Goal: Complete application form

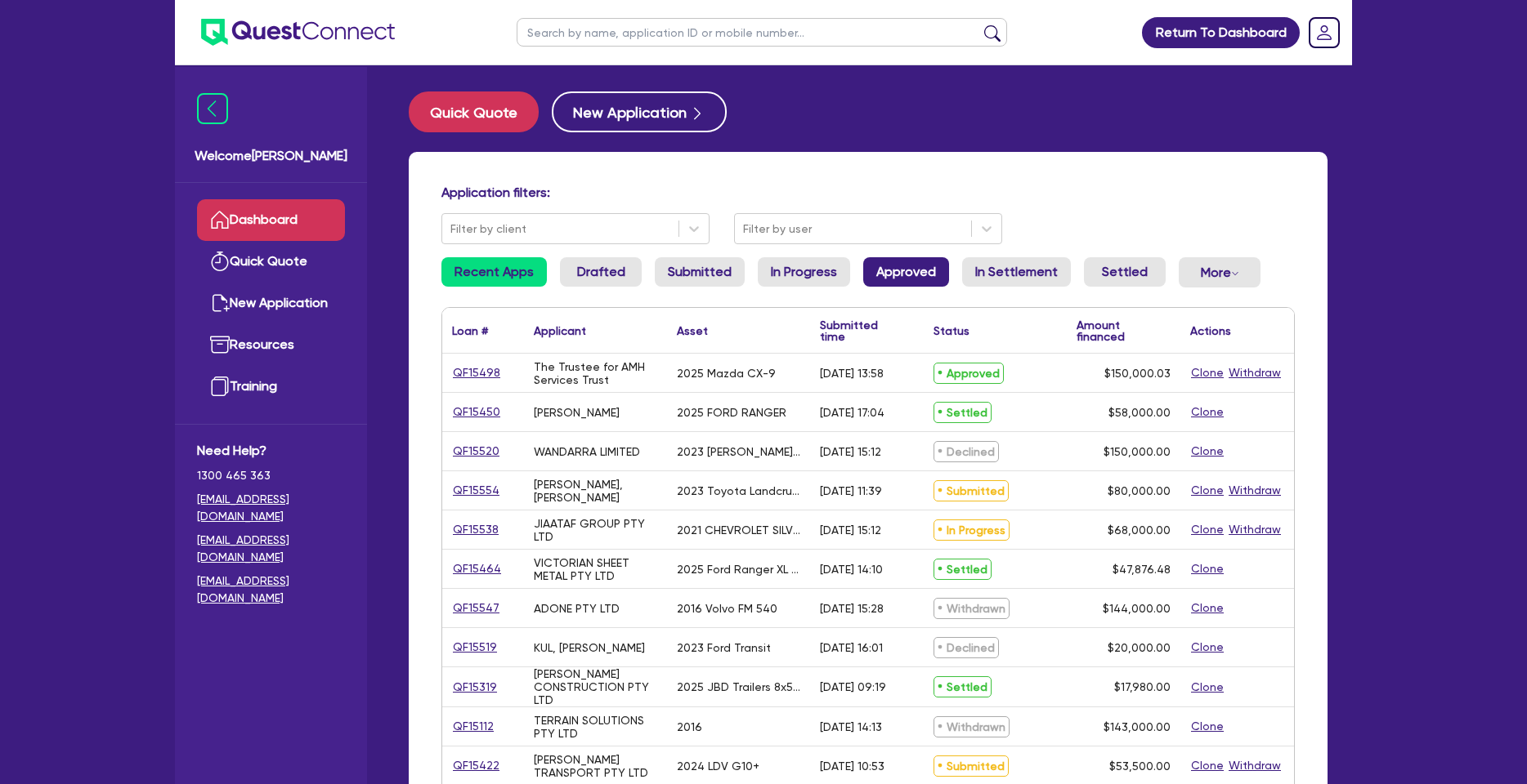
click at [874, 274] on link "Approved" at bounding box center [906, 271] width 86 height 29
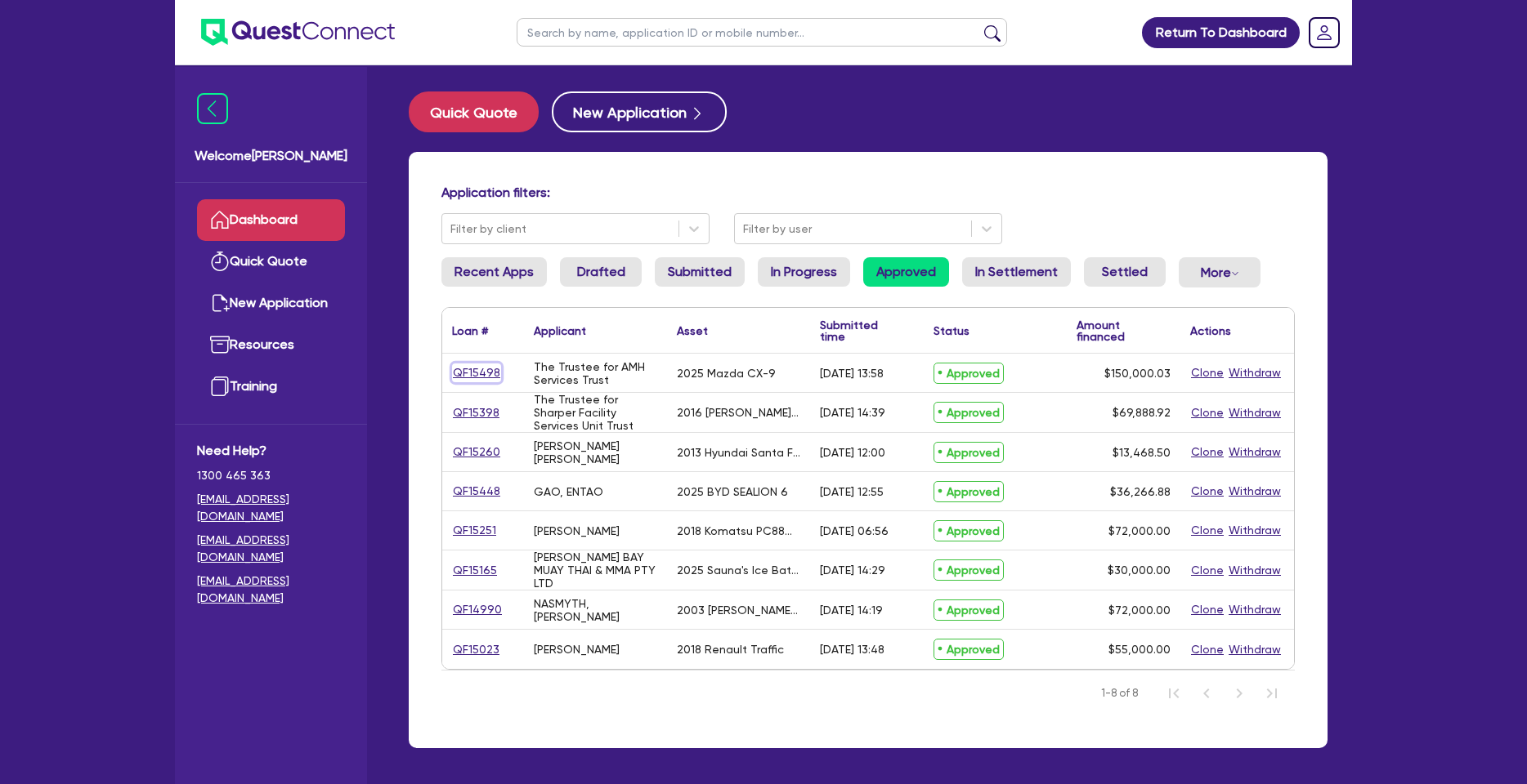
click at [476, 371] on link "QF15498" at bounding box center [476, 373] width 49 height 19
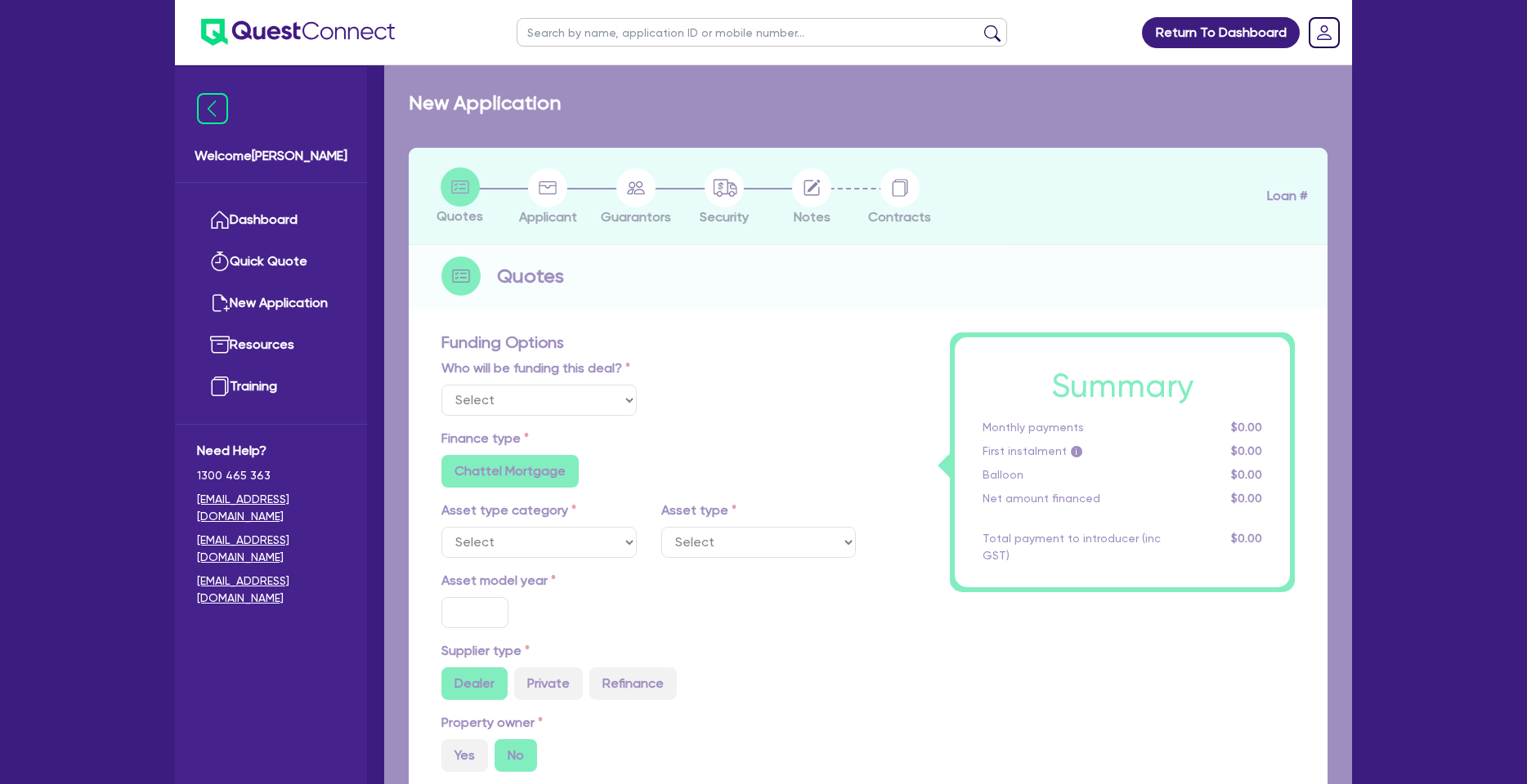
select select "Quest Finance - Own Book"
select select "CARS_AND_LIGHT_TRUCKS"
type input "2025"
radio input "false"
radio input "true"
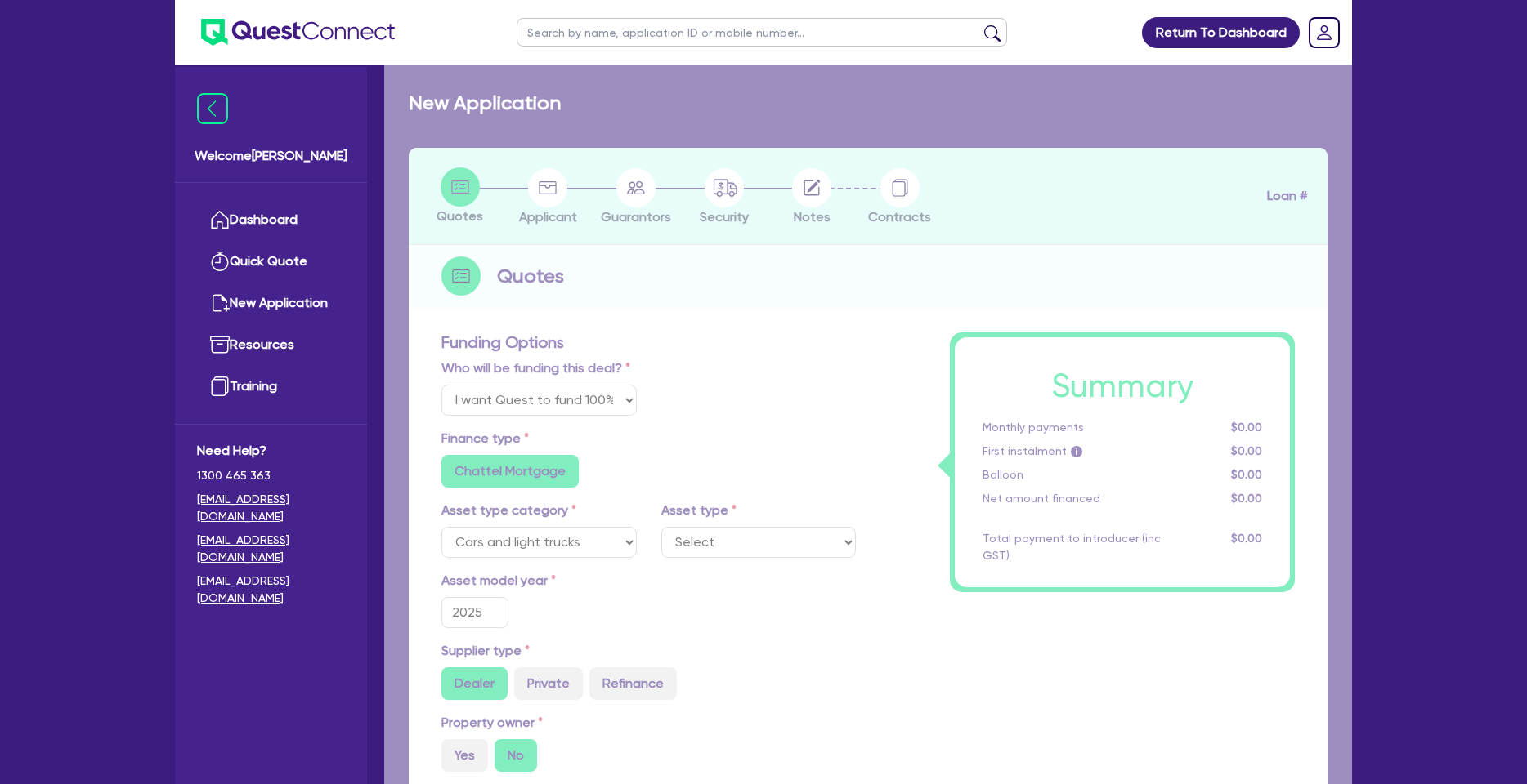
radio input "true"
type input "171,566.15"
type input "21,566.12"
type input "4"
type input "6,000"
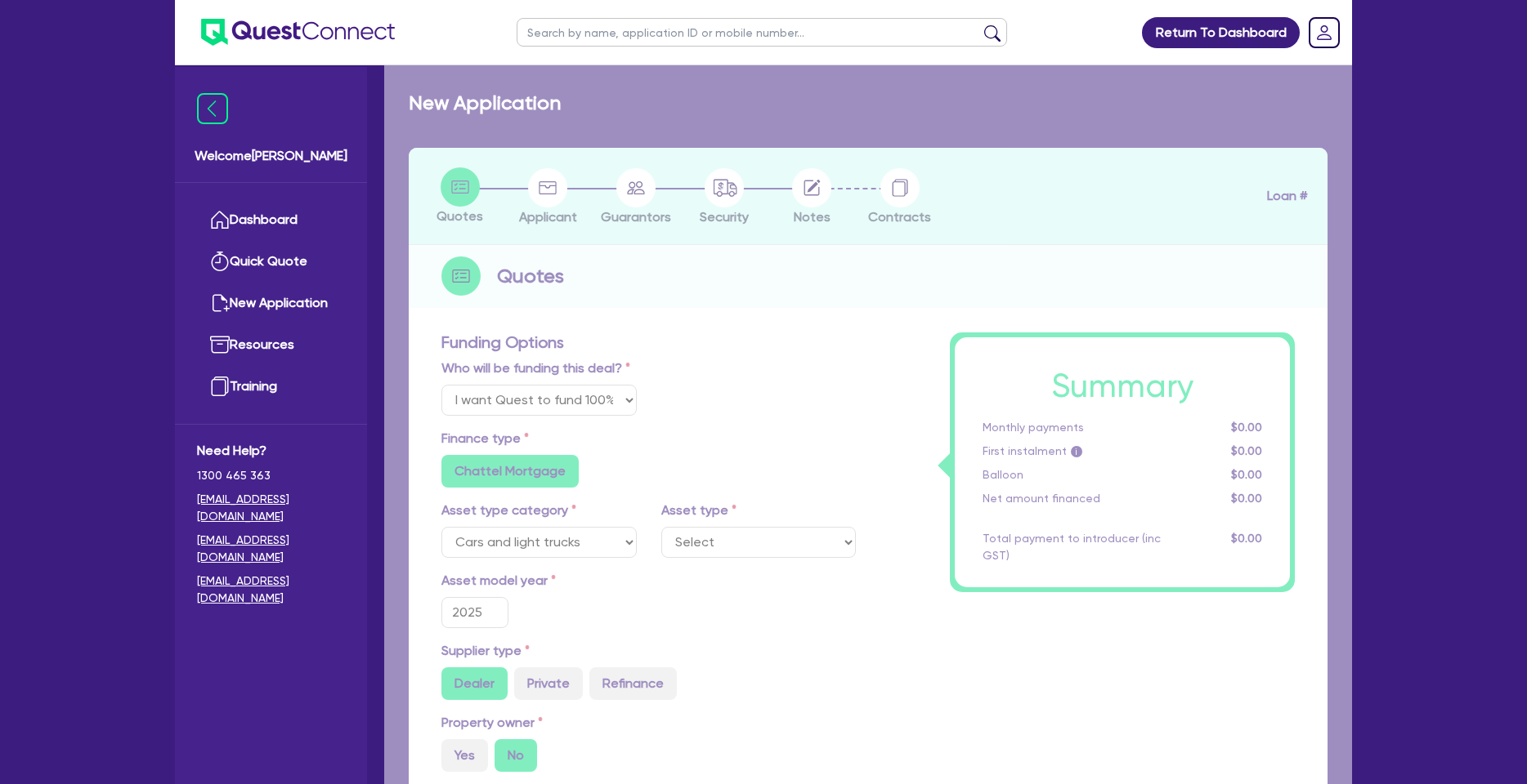
radio input "true"
type input "17.95"
select select "PASSENGER_VEHICLES"
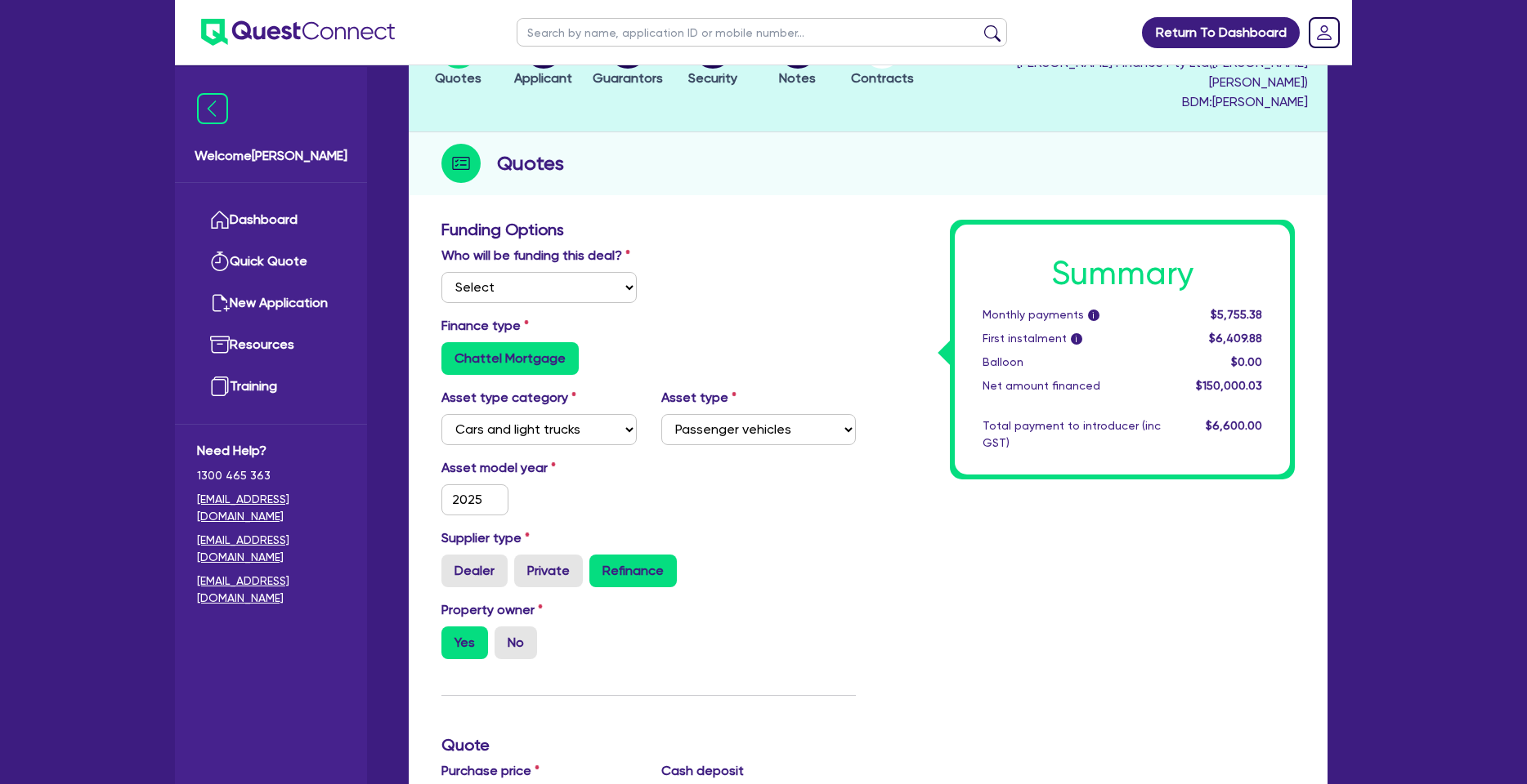
scroll to position [22, 0]
